Goal: Information Seeking & Learning: Learn about a topic

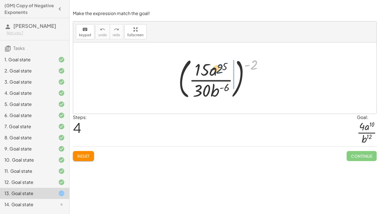
drag, startPoint x: 254, startPoint y: 61, endPoint x: 216, endPoint y: 66, distance: 38.9
click at [216, 66] on div at bounding box center [223, 78] width 95 height 46
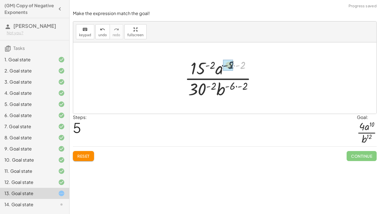
drag, startPoint x: 241, startPoint y: 61, endPoint x: 229, endPoint y: 61, distance: 12.2
drag, startPoint x: 235, startPoint y: 63, endPoint x: 218, endPoint y: 63, distance: 17.3
click at [218, 63] on div at bounding box center [223, 77] width 82 height 43
drag, startPoint x: 222, startPoint y: 63, endPoint x: 207, endPoint y: 63, distance: 14.5
drag, startPoint x: 244, startPoint y: 65, endPoint x: 211, endPoint y: 66, distance: 33.1
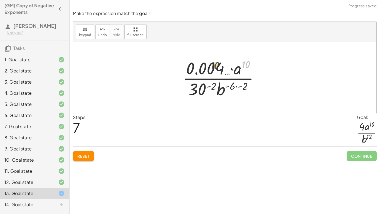
click at [211, 66] on div at bounding box center [223, 77] width 87 height 43
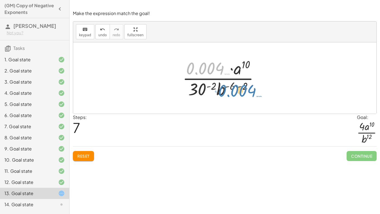
drag, startPoint x: 226, startPoint y: 71, endPoint x: 258, endPoint y: 93, distance: 39.0
click at [258, 93] on div at bounding box center [223, 77] width 87 height 43
click at [265, 80] on div at bounding box center [265, 78] width 10 height 10
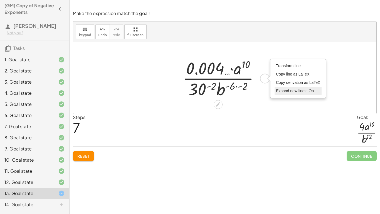
click at [284, 90] on span "Expand new lines: On" at bounding box center [295, 90] width 38 height 4
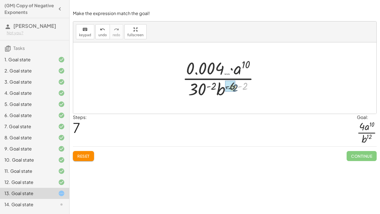
drag, startPoint x: 243, startPoint y: 85, endPoint x: 232, endPoint y: 87, distance: 10.8
drag, startPoint x: 220, startPoint y: 87, endPoint x: 206, endPoint y: 88, distance: 13.4
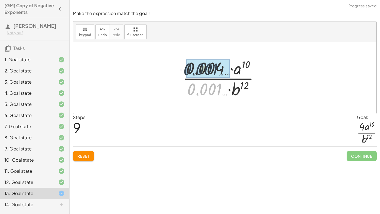
drag, startPoint x: 206, startPoint y: 88, endPoint x: 204, endPoint y: 68, distance: 19.9
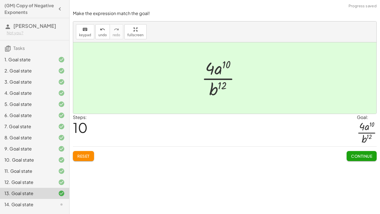
click at [366, 158] on span "Continue" at bounding box center [361, 155] width 21 height 5
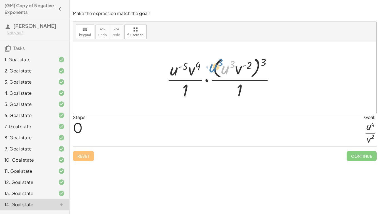
drag, startPoint x: 229, startPoint y: 72, endPoint x: 247, endPoint y: 73, distance: 17.9
click at [247, 73] on div at bounding box center [223, 77] width 119 height 45
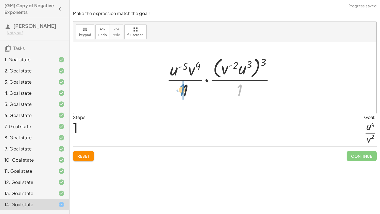
drag, startPoint x: 241, startPoint y: 89, endPoint x: 184, endPoint y: 88, distance: 57.0
click at [184, 88] on div at bounding box center [223, 77] width 119 height 45
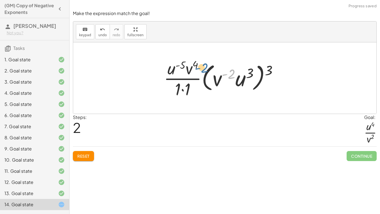
drag, startPoint x: 226, startPoint y: 78, endPoint x: 188, endPoint y: 69, distance: 38.8
click at [188, 69] on div at bounding box center [223, 77] width 124 height 43
click at [84, 151] on button "Reset" at bounding box center [83, 156] width 21 height 10
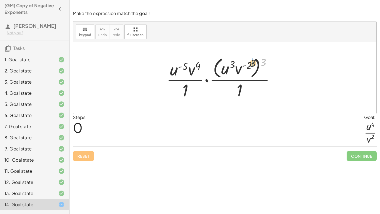
drag, startPoint x: 262, startPoint y: 61, endPoint x: 249, endPoint y: 62, distance: 12.3
click at [249, 62] on div at bounding box center [223, 77] width 119 height 45
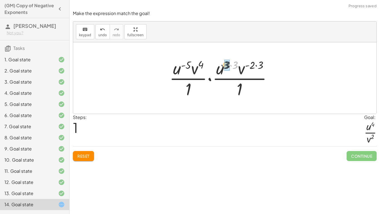
drag, startPoint x: 238, startPoint y: 65, endPoint x: 228, endPoint y: 65, distance: 10.0
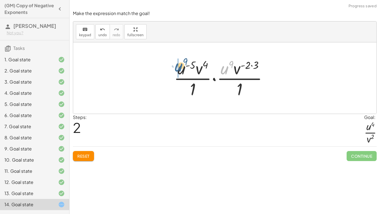
drag, startPoint x: 224, startPoint y: 70, endPoint x: 177, endPoint y: 68, distance: 47.1
click at [177, 68] on div at bounding box center [223, 77] width 104 height 43
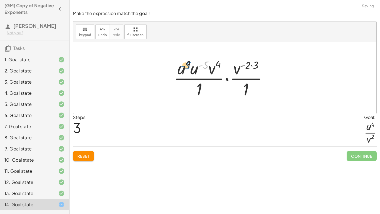
drag, startPoint x: 206, startPoint y: 65, endPoint x: 188, endPoint y: 65, distance: 18.9
click at [188, 65] on div at bounding box center [223, 77] width 104 height 43
drag, startPoint x: 196, startPoint y: 70, endPoint x: 184, endPoint y: 68, distance: 11.8
drag, startPoint x: 201, startPoint y: 63, endPoint x: 188, endPoint y: 62, distance: 13.7
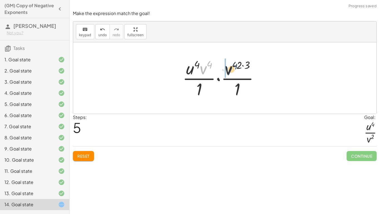
drag, startPoint x: 206, startPoint y: 66, endPoint x: 233, endPoint y: 68, distance: 26.5
click at [233, 68] on div at bounding box center [223, 77] width 87 height 43
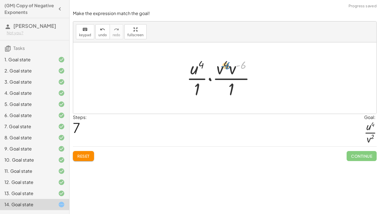
drag, startPoint x: 242, startPoint y: 64, endPoint x: 225, endPoint y: 65, distance: 17.5
click at [225, 65] on div at bounding box center [223, 77] width 78 height 43
drag, startPoint x: 226, startPoint y: 67, endPoint x: 219, endPoint y: 73, distance: 9.3
click at [219, 73] on div at bounding box center [223, 77] width 78 height 43
drag, startPoint x: 230, startPoint y: 73, endPoint x: 218, endPoint y: 73, distance: 12.0
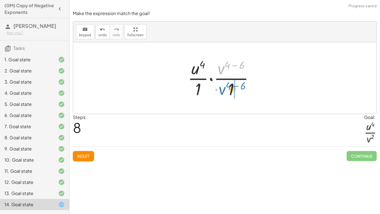
drag, startPoint x: 222, startPoint y: 66, endPoint x: 223, endPoint y: 87, distance: 21.2
click at [223, 87] on div at bounding box center [223, 77] width 76 height 43
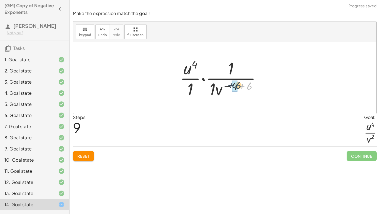
drag, startPoint x: 249, startPoint y: 87, endPoint x: 236, endPoint y: 86, distance: 13.1
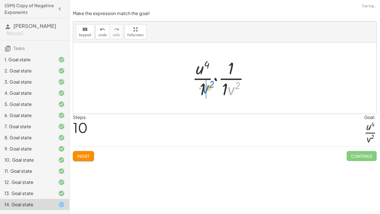
drag, startPoint x: 228, startPoint y: 90, endPoint x: 201, endPoint y: 89, distance: 27.6
click at [201, 89] on div at bounding box center [222, 77] width 67 height 43
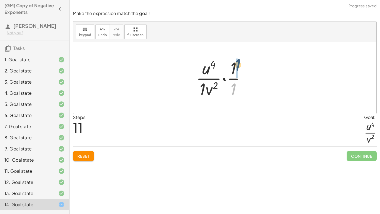
drag, startPoint x: 233, startPoint y: 88, endPoint x: 237, endPoint y: 63, distance: 25.9
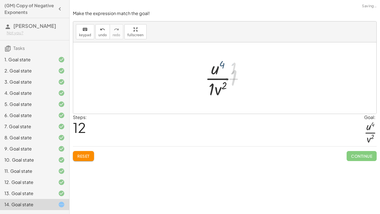
click at [236, 64] on div at bounding box center [223, 77] width 41 height 43
click at [225, 85] on div at bounding box center [223, 77] width 41 height 43
drag, startPoint x: 212, startPoint y: 87, endPoint x: 219, endPoint y: 88, distance: 7.2
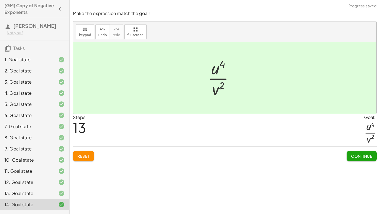
click at [354, 154] on span "Continue" at bounding box center [361, 155] width 21 height 5
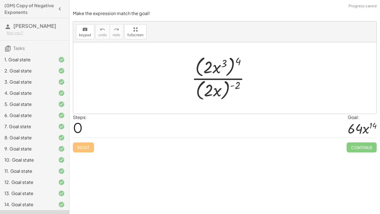
scroll to position [21, 0]
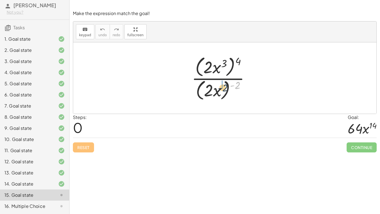
drag, startPoint x: 235, startPoint y: 83, endPoint x: 220, endPoint y: 87, distance: 15.1
click at [220, 87] on div at bounding box center [223, 78] width 68 height 48
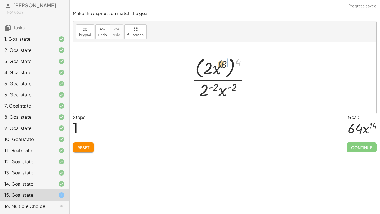
drag, startPoint x: 241, startPoint y: 62, endPoint x: 219, endPoint y: 64, distance: 22.1
click at [219, 64] on div at bounding box center [223, 77] width 68 height 45
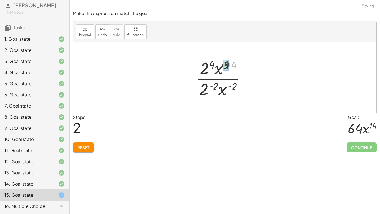
drag, startPoint x: 235, startPoint y: 65, endPoint x: 225, endPoint y: 64, distance: 9.2
drag, startPoint x: 236, startPoint y: 81, endPoint x: 233, endPoint y: 82, distance: 3.1
click at [233, 82] on div at bounding box center [223, 77] width 60 height 43
drag, startPoint x: 224, startPoint y: 91, endPoint x: 226, endPoint y: 74, distance: 16.8
drag, startPoint x: 224, startPoint y: 88, endPoint x: 214, endPoint y: 87, distance: 10.1
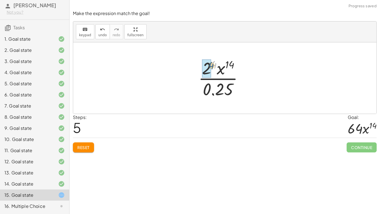
drag, startPoint x: 213, startPoint y: 64, endPoint x: 211, endPoint y: 65, distance: 2.9
drag, startPoint x: 218, startPoint y: 89, endPoint x: 211, endPoint y: 69, distance: 21.0
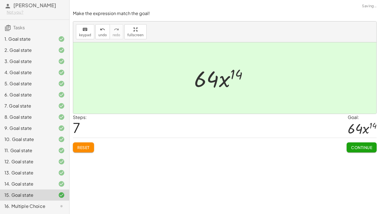
click at [349, 147] on button "Continue" at bounding box center [362, 147] width 30 height 10
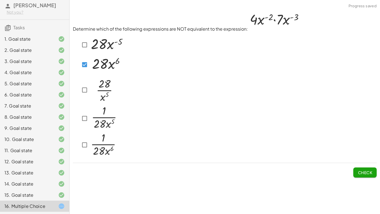
click at [362, 177] on span "Check" at bounding box center [364, 170] width 23 height 14
click at [361, 170] on span "Check" at bounding box center [365, 172] width 14 height 5
click at [358, 174] on span "Check" at bounding box center [365, 172] width 14 height 5
click at [375, 173] on button "Check" at bounding box center [364, 172] width 23 height 10
click at [358, 176] on button "Check" at bounding box center [364, 172] width 23 height 10
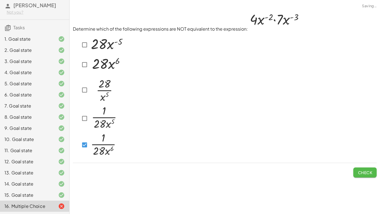
click at [371, 173] on span "Check" at bounding box center [365, 172] width 14 height 5
click at [362, 174] on span "Check" at bounding box center [365, 172] width 14 height 5
click at [366, 172] on span "Check" at bounding box center [365, 172] width 14 height 5
click at [82, 151] on div at bounding box center [99, 144] width 38 height 27
click at [364, 178] on div "Determine which of the following expressions are NOT equivalent to the expressi…" at bounding box center [225, 94] width 311 height 174
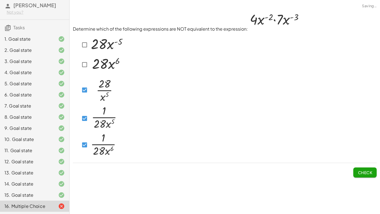
click at [363, 174] on span "Check" at bounding box center [365, 172] width 14 height 5
click at [359, 176] on button "Check" at bounding box center [364, 172] width 23 height 10
click at [355, 174] on button "Check" at bounding box center [364, 172] width 23 height 10
click at [367, 174] on span "Check" at bounding box center [365, 172] width 14 height 5
click at [363, 174] on span "Check" at bounding box center [365, 172] width 14 height 5
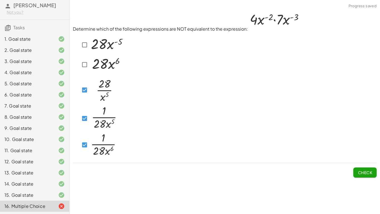
click at [361, 171] on span "Check" at bounding box center [365, 172] width 14 height 5
click at [380, 173] on div "Determine which of the following expressions are NOT equivalent to the expressi…" at bounding box center [225, 94] width 311 height 174
click at [368, 174] on span "Check" at bounding box center [365, 172] width 14 height 5
click at [368, 176] on button "Check" at bounding box center [364, 172] width 23 height 10
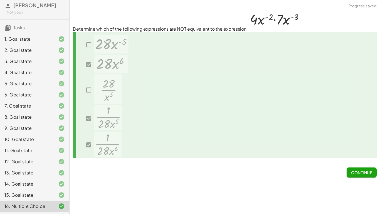
click at [372, 172] on span "Continue" at bounding box center [361, 172] width 21 height 5
